Goal: Information Seeking & Learning: Compare options

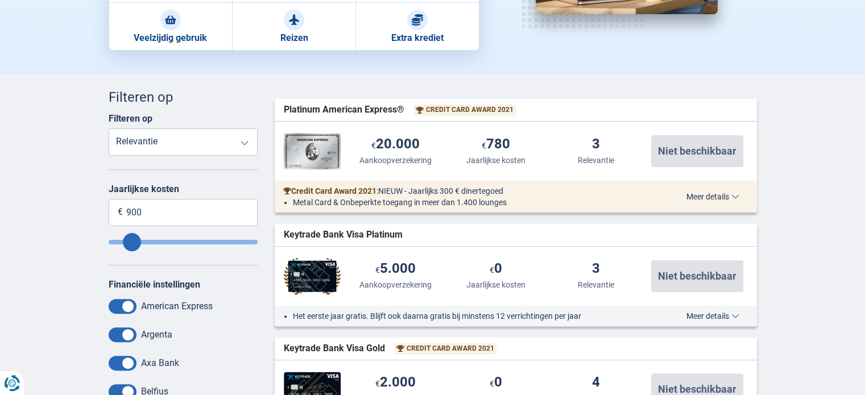
scroll to position [267, 0]
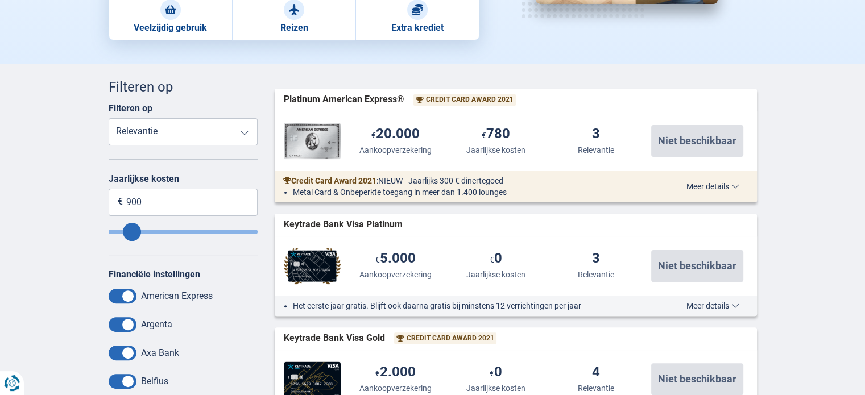
click at [221, 132] on select "Reisongevallenverzekering Aankoopverzekering Jaarlijkse kosten Relevantie" at bounding box center [184, 131] width 150 height 27
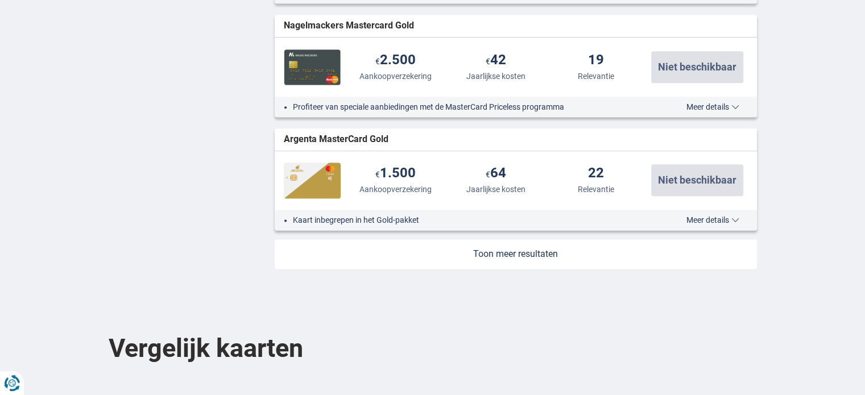
scroll to position [1433, 0]
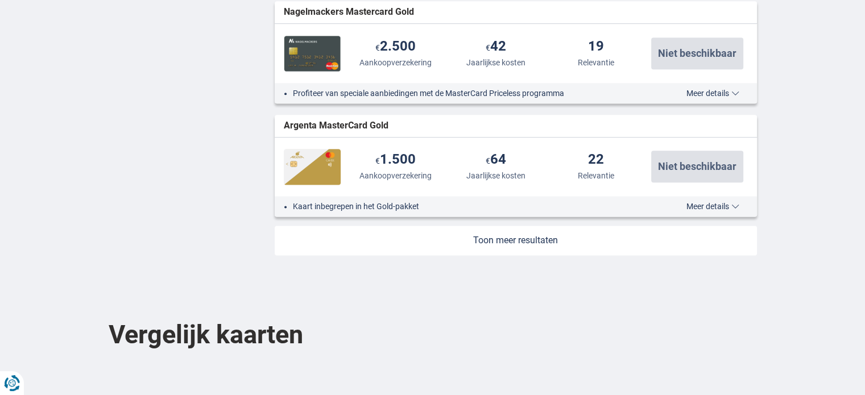
click at [717, 209] on div "Kaart inbegrepen in het Gold-pakket Meer details Minder details" at bounding box center [516, 206] width 482 height 20
click at [705, 204] on span "Meer details" at bounding box center [712, 206] width 53 height 8
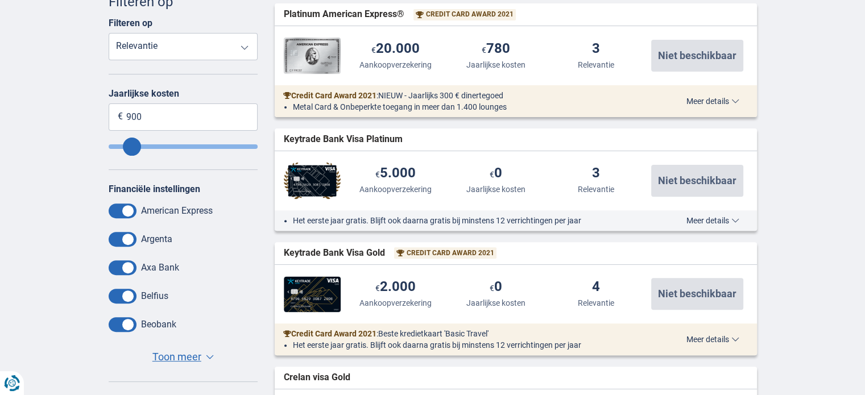
scroll to position [367, 0]
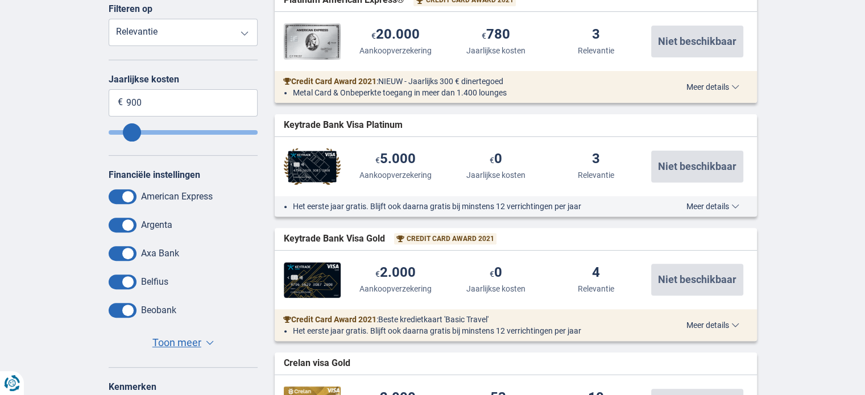
click at [720, 206] on span "Meer details" at bounding box center [712, 206] width 53 height 8
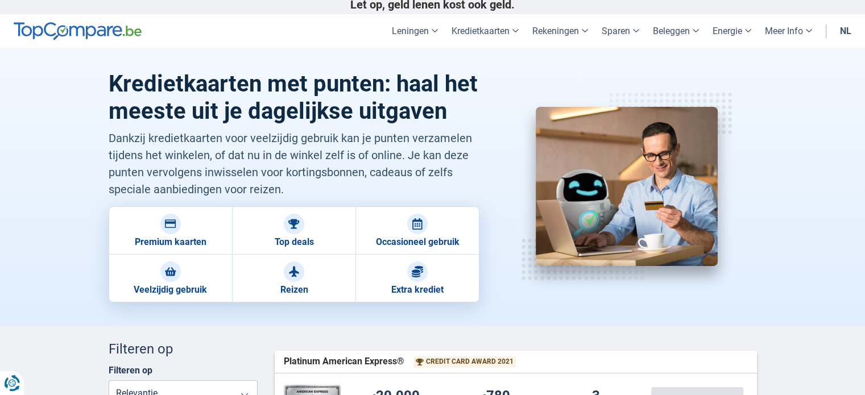
scroll to position [0, 0]
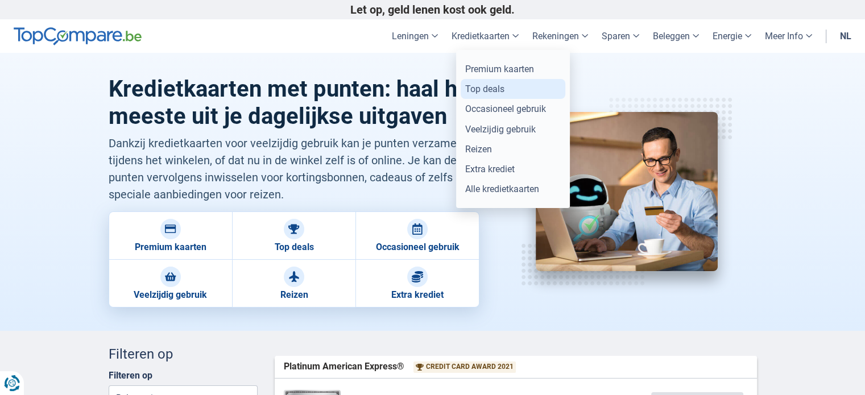
click at [500, 86] on link "Top deals" at bounding box center [513, 89] width 105 height 20
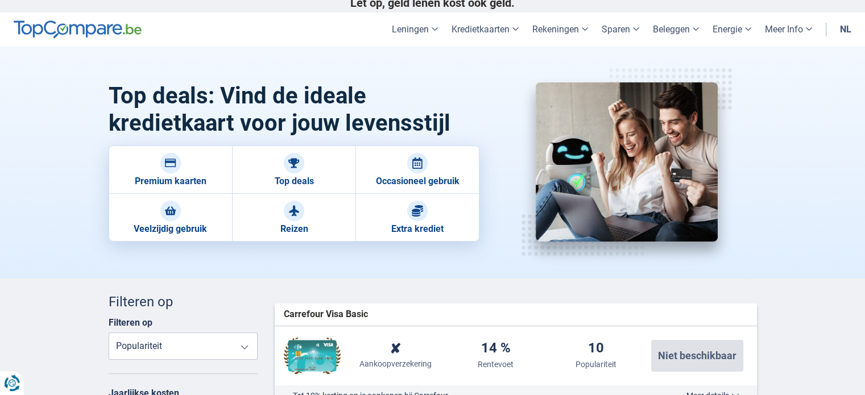
scroll to position [14, 0]
